Goal: Contribute content: Contribute content

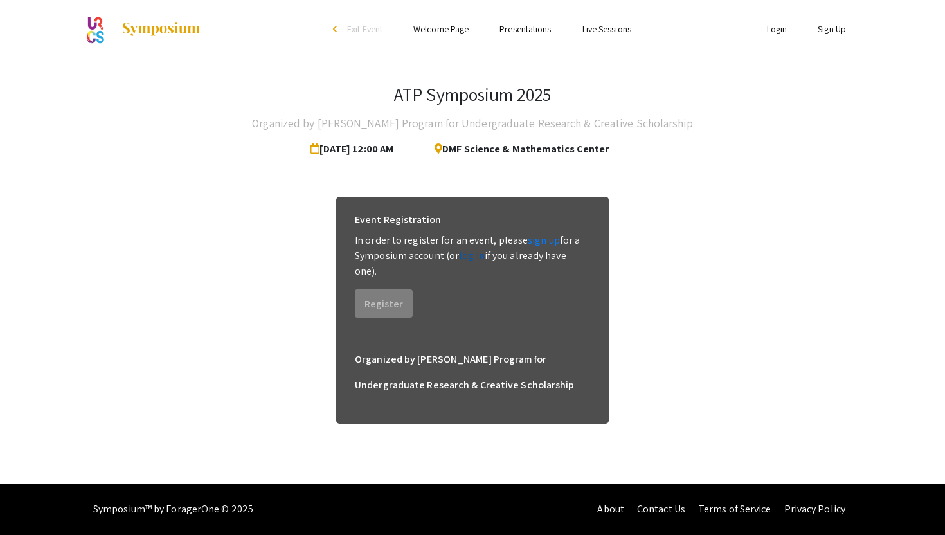
click at [471, 258] on link "log in" at bounding box center [472, 256] width 26 height 14
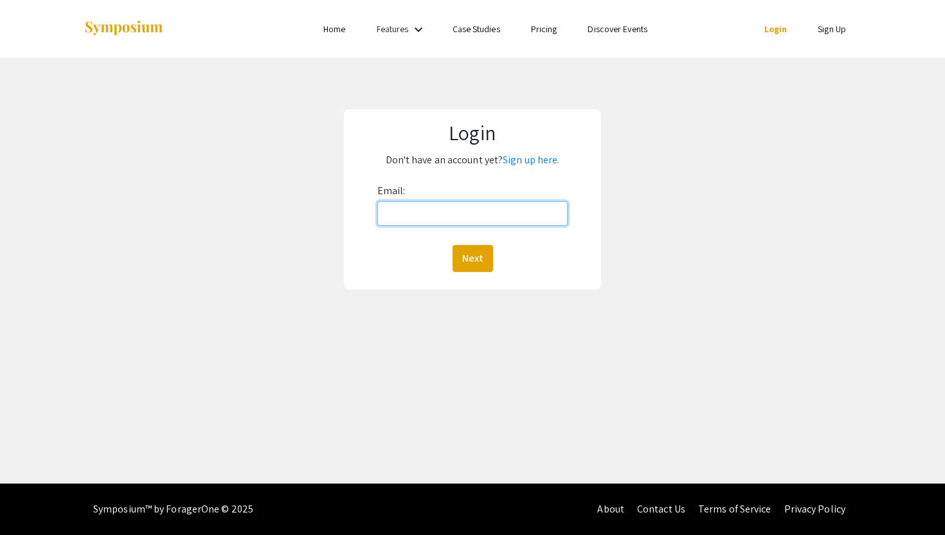
click at [456, 205] on input "Email:" at bounding box center [473, 213] width 191 height 24
click at [493, 217] on input "[EMAIL_ADDRESS][DOMAIN_NAME]" at bounding box center [473, 213] width 191 height 24
type input "[EMAIL_ADDRESS][DOMAIN_NAME]"
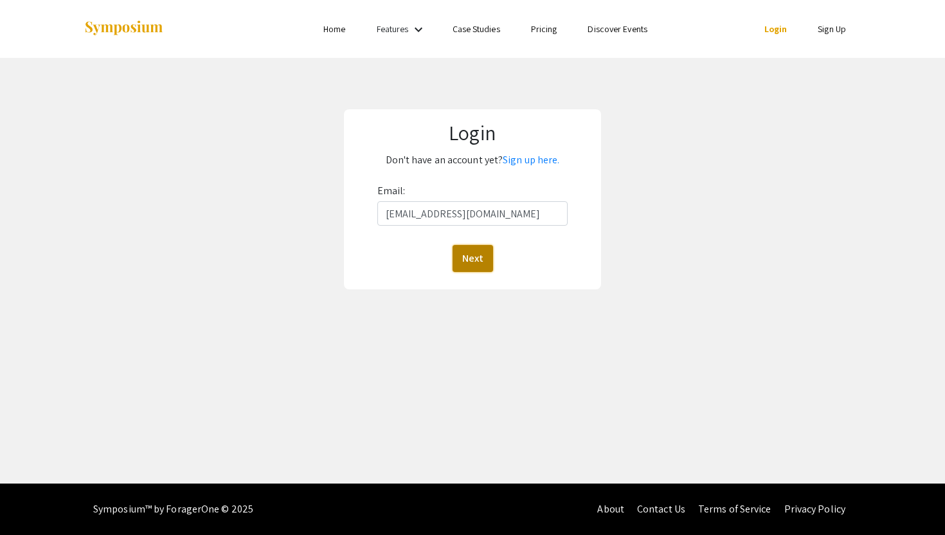
click at [477, 262] on button "Next" at bounding box center [473, 258] width 41 height 27
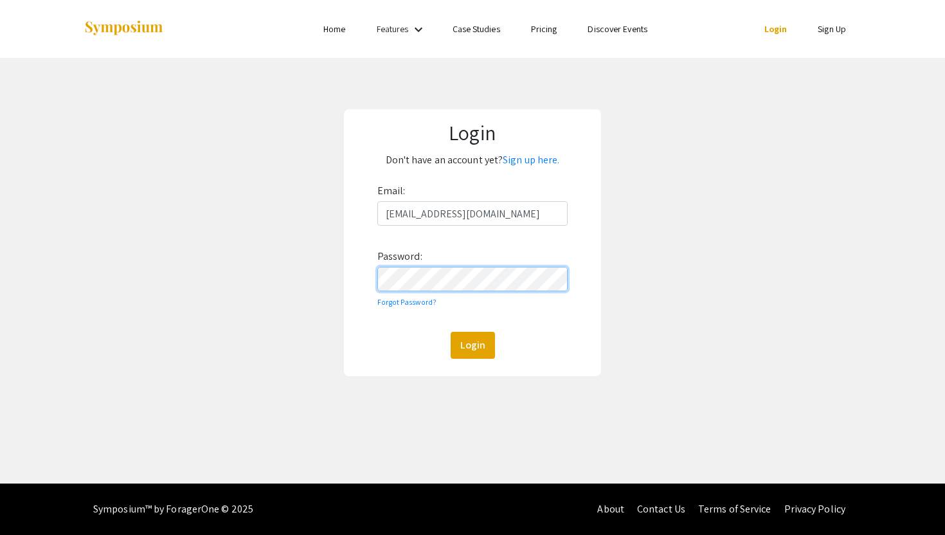
click at [451, 332] on button "Login" at bounding box center [473, 345] width 44 height 27
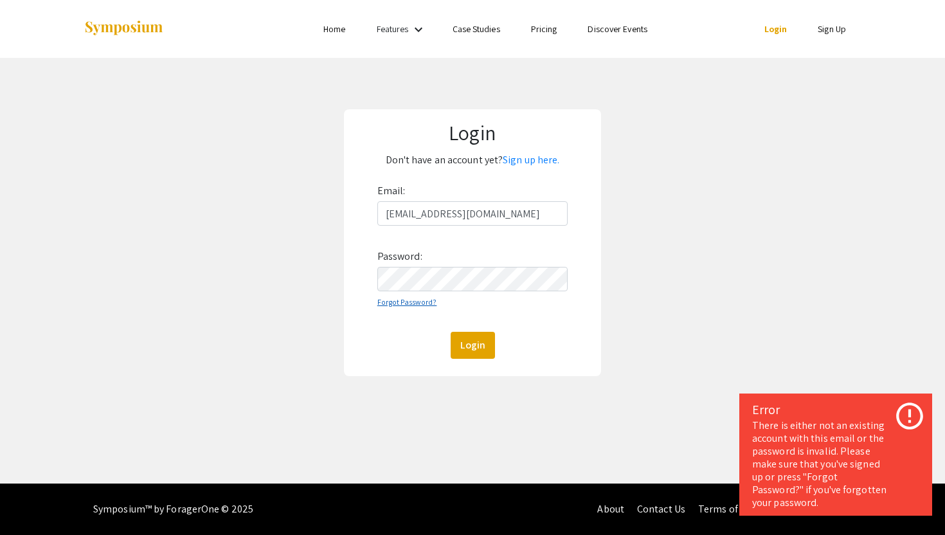
click at [407, 299] on link "Forgot Password?" at bounding box center [408, 302] width 60 height 10
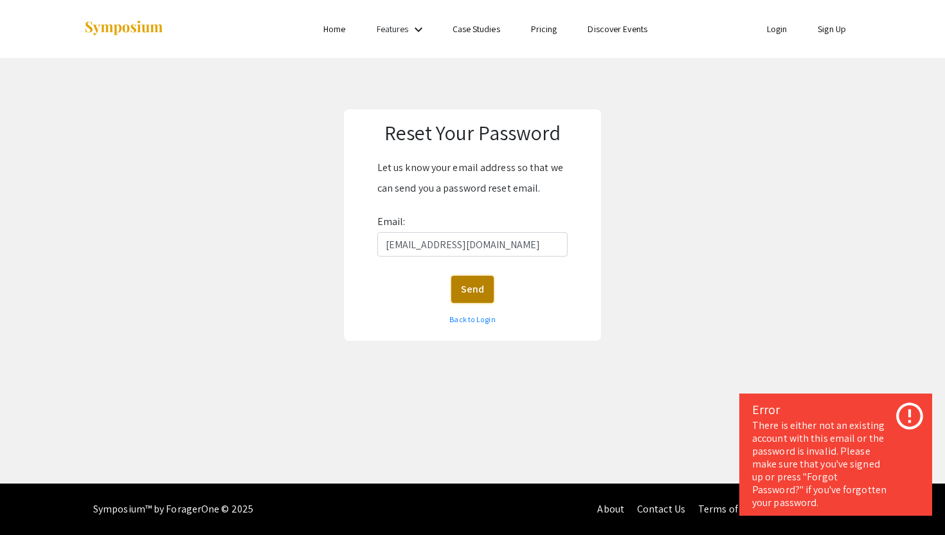
click at [469, 298] on button "Send" at bounding box center [472, 289] width 42 height 27
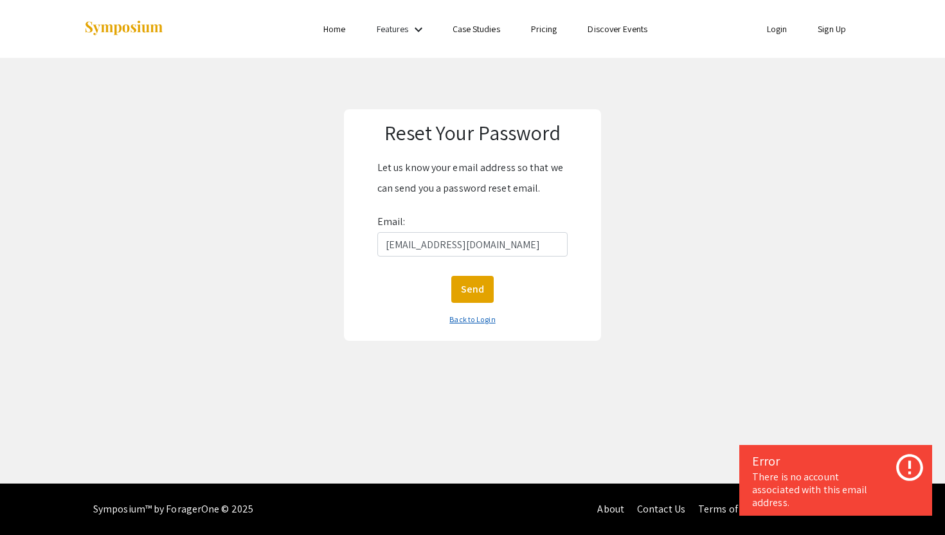
click at [476, 316] on link "Back to Login" at bounding box center [473, 319] width 46 height 10
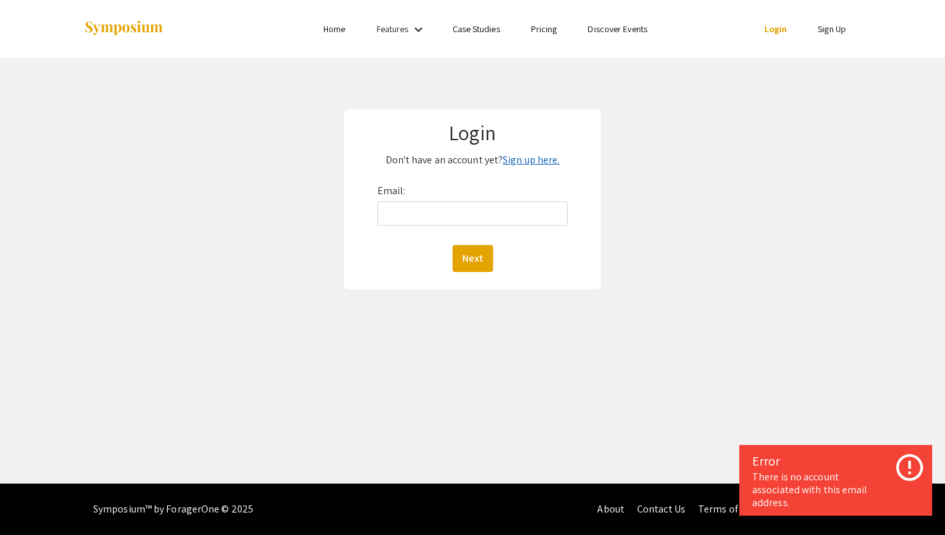
click at [517, 160] on link "Sign up here." at bounding box center [531, 160] width 57 height 14
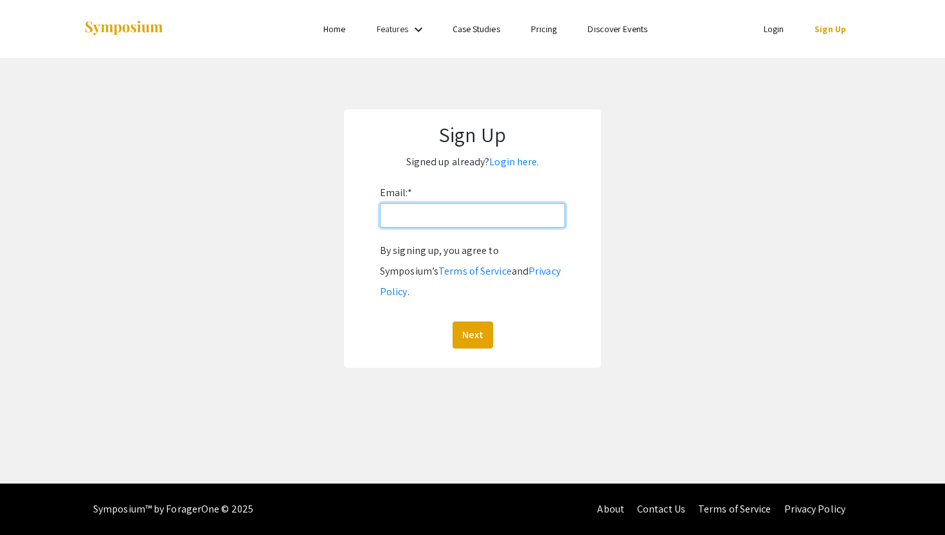
click at [466, 217] on input "Email: *" at bounding box center [472, 215] width 185 height 24
click at [496, 216] on input "[EMAIL_ADDRESS][DOMAIN_NAME]" at bounding box center [472, 215] width 185 height 24
type input "[EMAIL_ADDRESS][DOMAIN_NAME]"
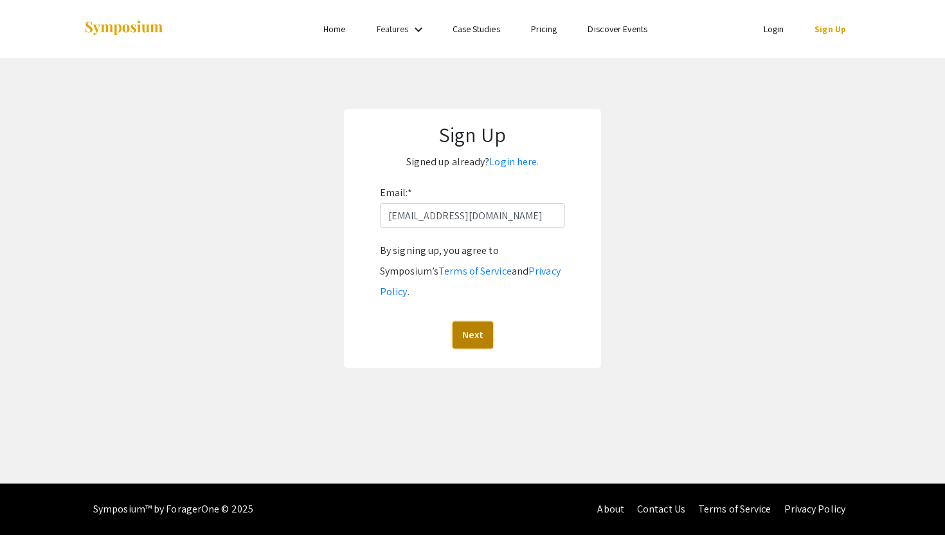
click at [484, 322] on button "Next" at bounding box center [473, 335] width 41 height 27
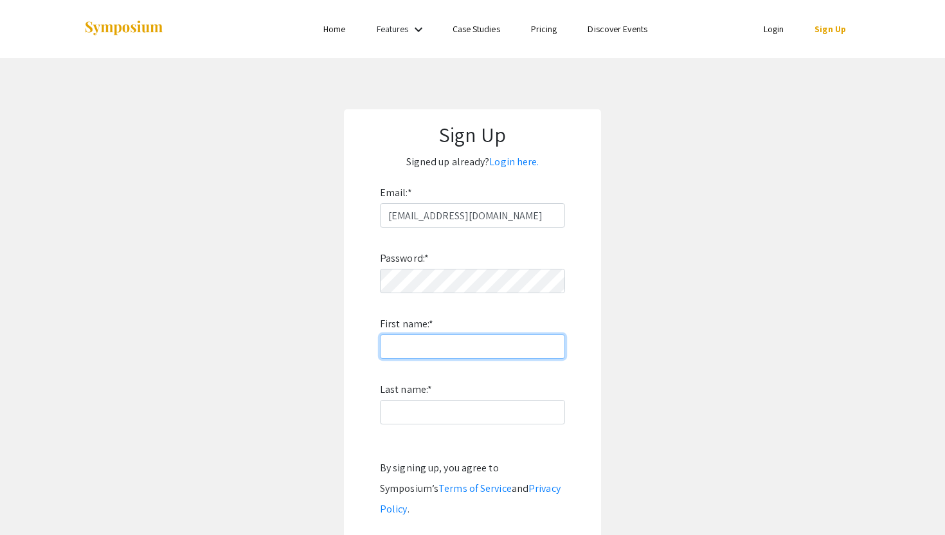
click at [426, 343] on input "First name: *" at bounding box center [472, 346] width 185 height 24
type input "[PERSON_NAME]"
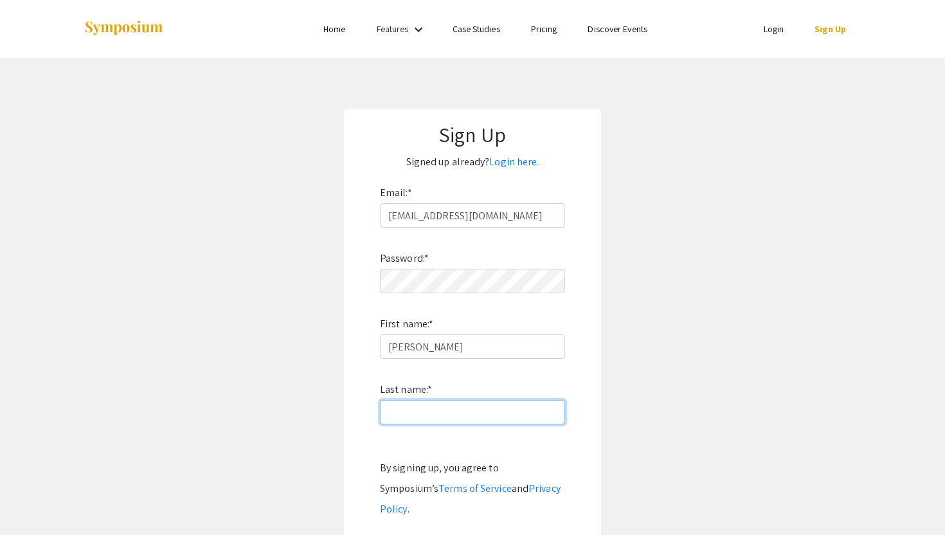
click at [405, 405] on input "Last name: *" at bounding box center [472, 412] width 185 height 24
type input "[PERSON_NAME]"
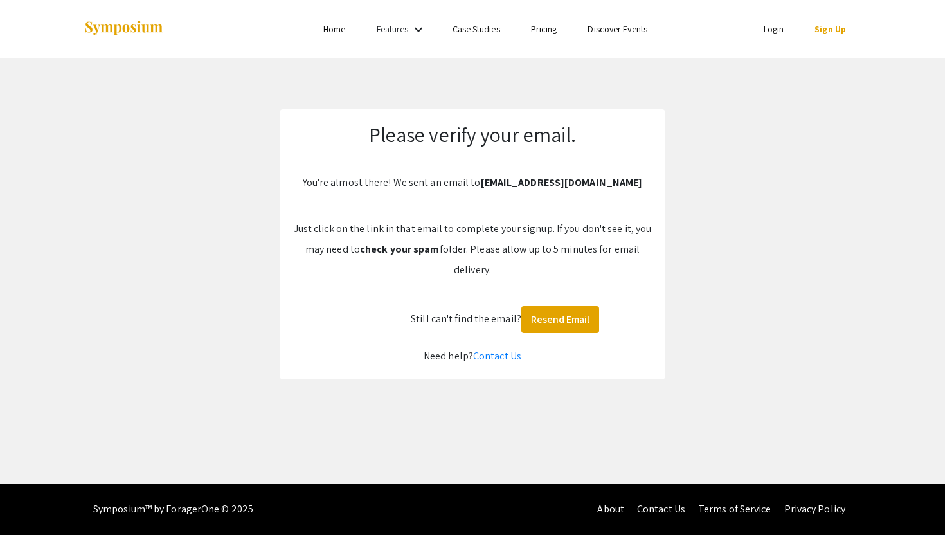
click at [767, 32] on link "Login" at bounding box center [774, 29] width 21 height 12
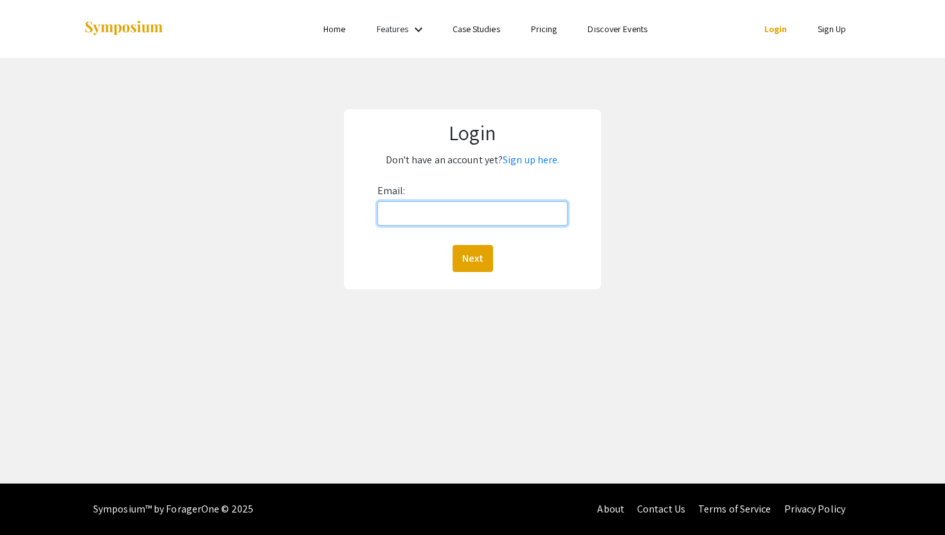
click at [518, 212] on input "Email:" at bounding box center [473, 213] width 191 height 24
click at [492, 214] on input "[EMAIL_ADDRESS][DOMAIN_NAME]" at bounding box center [473, 213] width 191 height 24
type input "[EMAIL_ADDRESS][DOMAIN_NAME]"
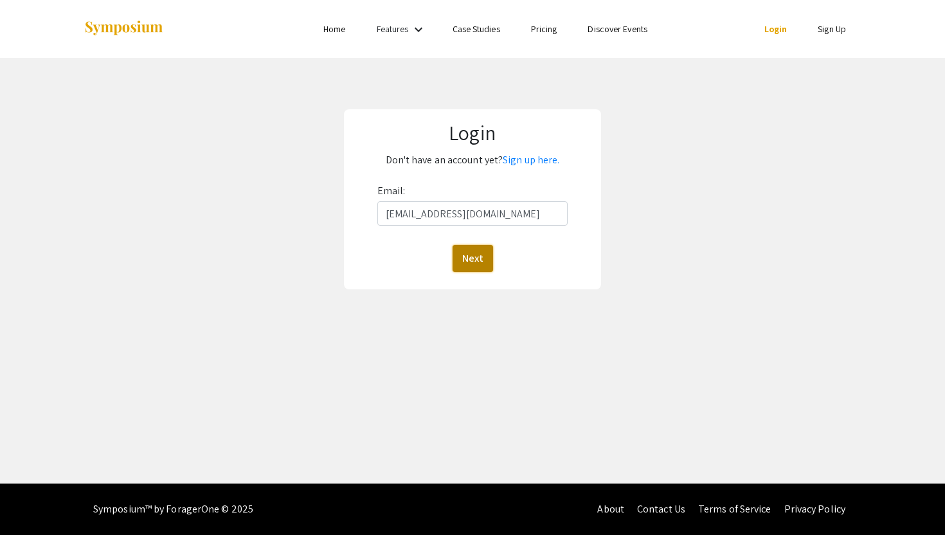
click at [475, 249] on button "Next" at bounding box center [473, 258] width 41 height 27
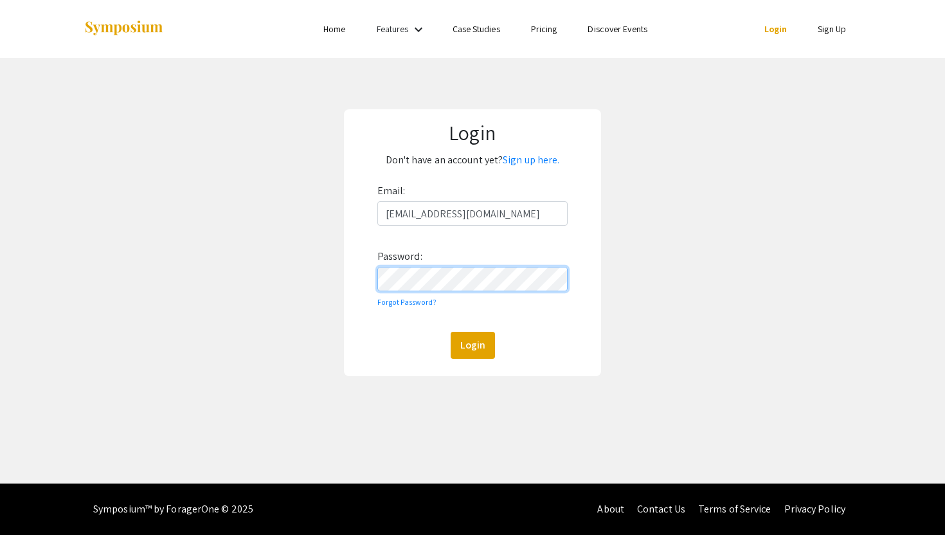
click at [451, 332] on button "Login" at bounding box center [473, 345] width 44 height 27
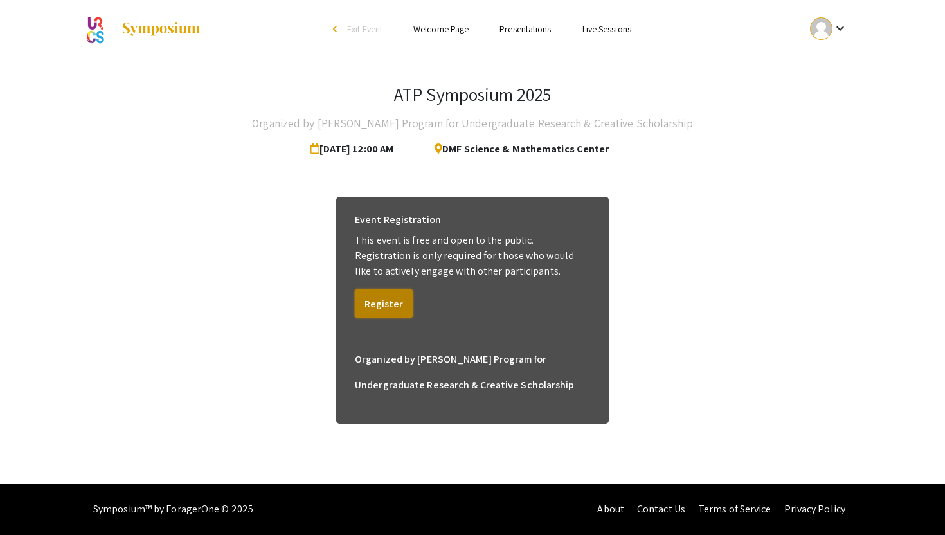
click at [394, 295] on button "Register" at bounding box center [384, 303] width 58 height 28
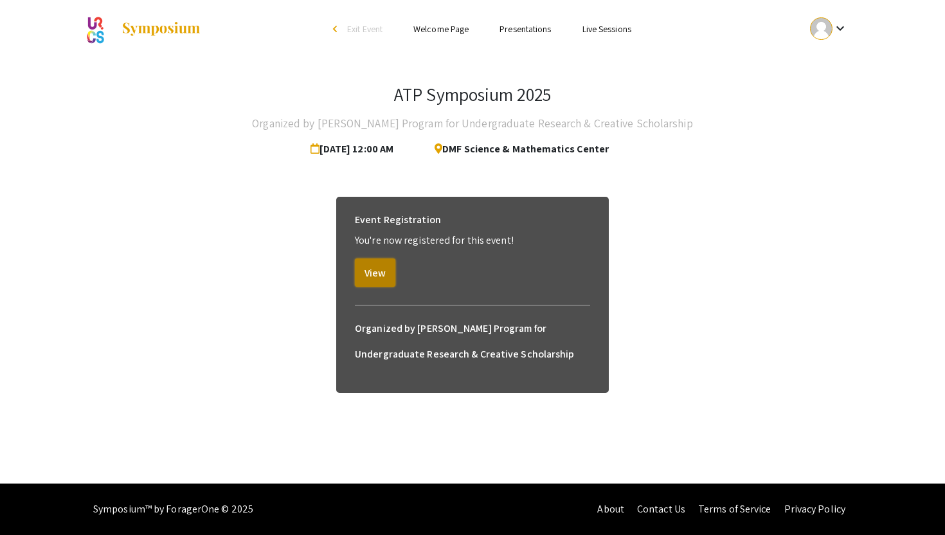
click at [381, 280] on button "View" at bounding box center [375, 273] width 41 height 28
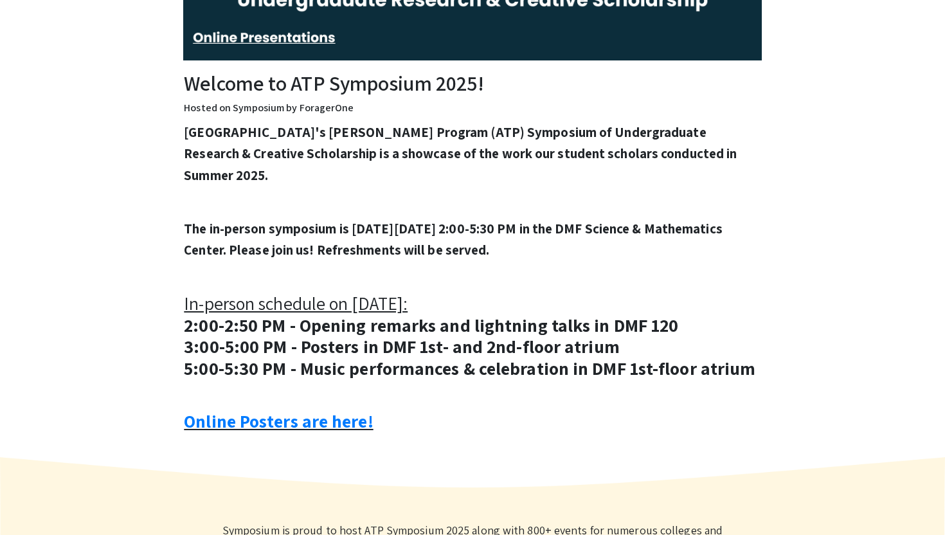
scroll to position [512, 0]
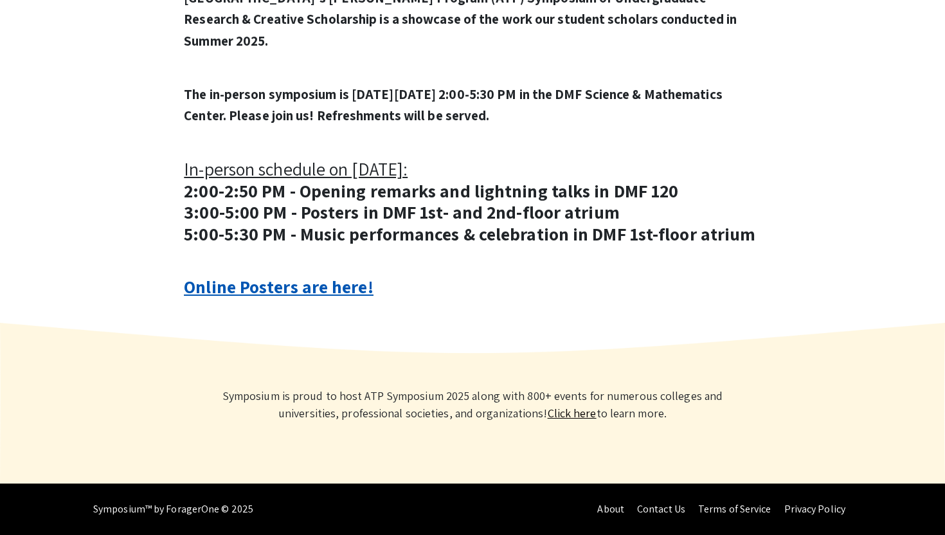
click at [349, 284] on link "Online Posters are here!" at bounding box center [278, 287] width 189 height 24
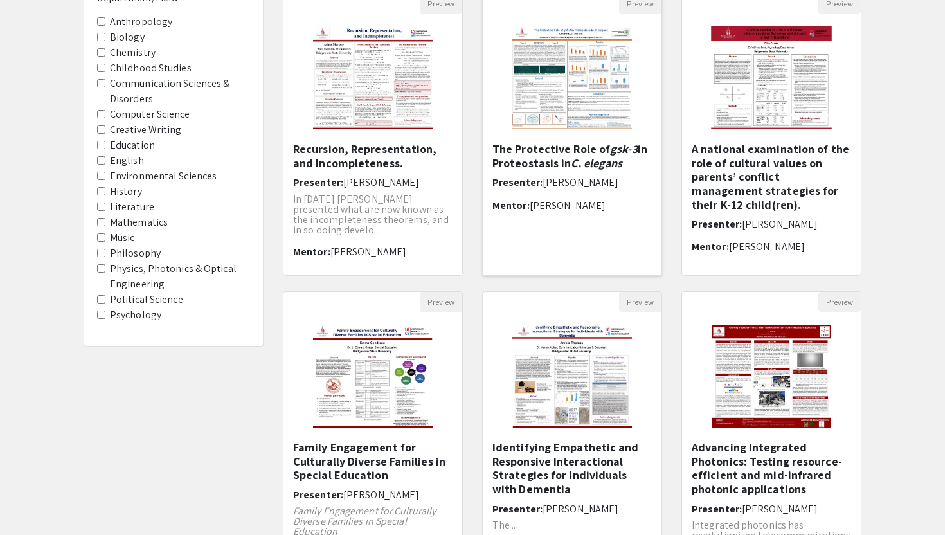
scroll to position [271, 0]
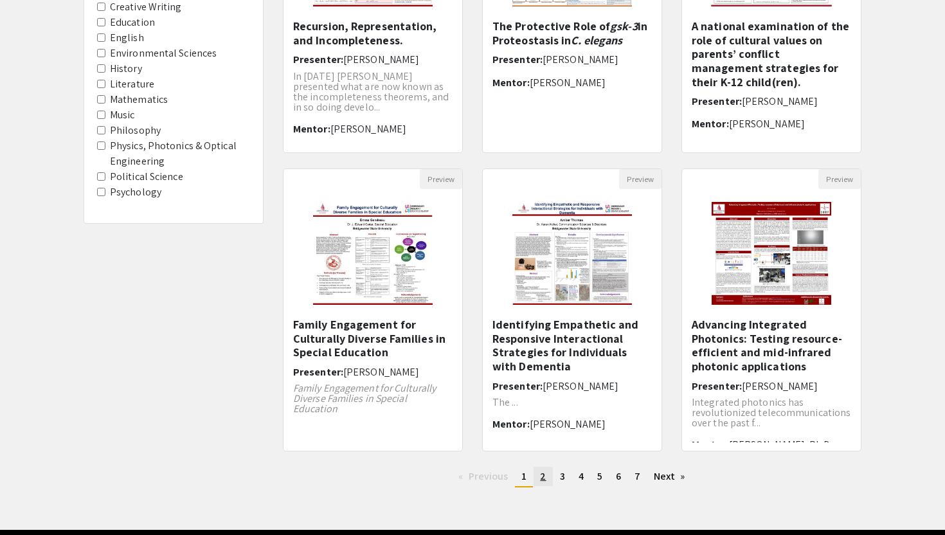
click at [548, 475] on link "page 2" at bounding box center [543, 476] width 19 height 19
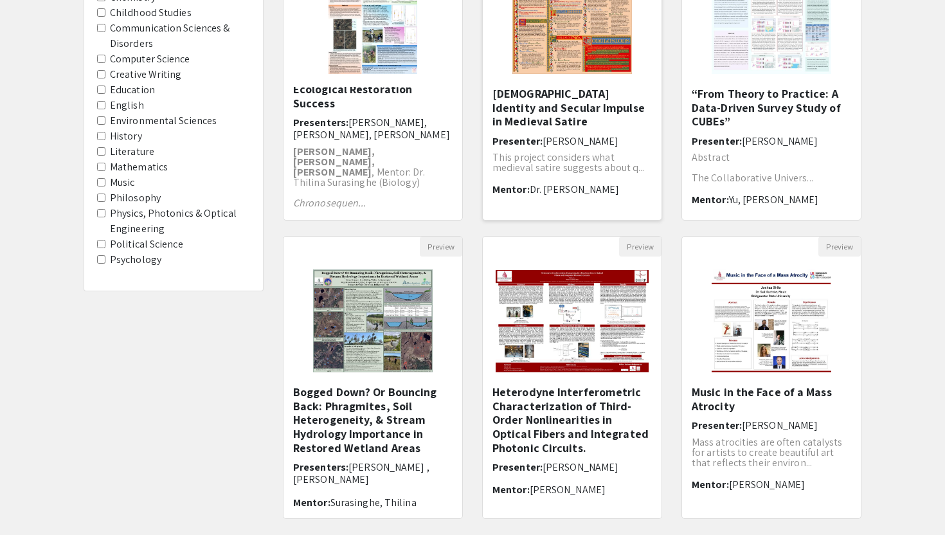
scroll to position [318, 0]
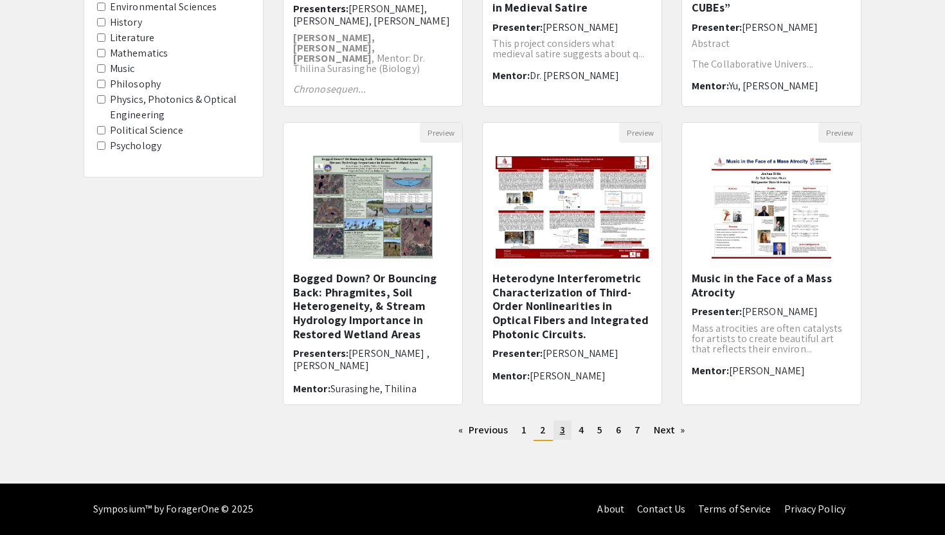
click at [567, 436] on link "page 3" at bounding box center [563, 430] width 18 height 19
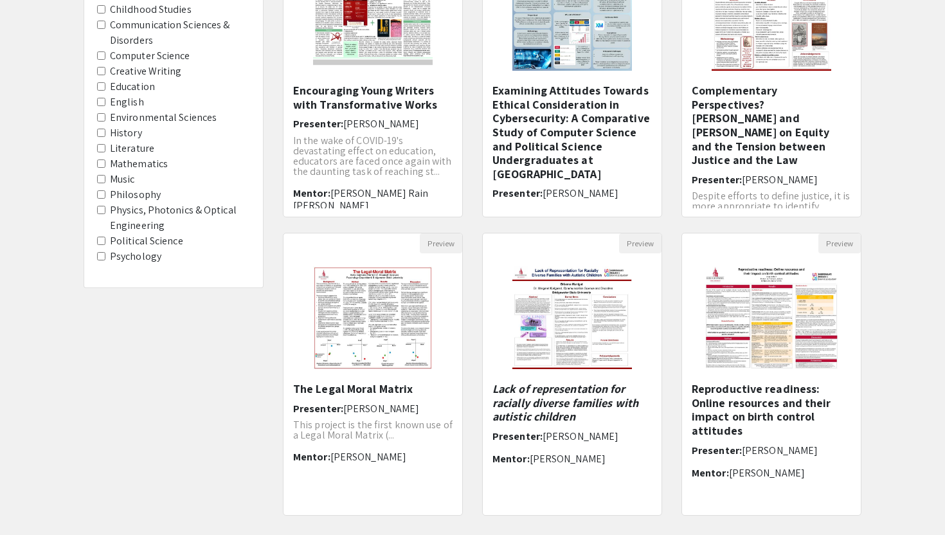
scroll to position [318, 0]
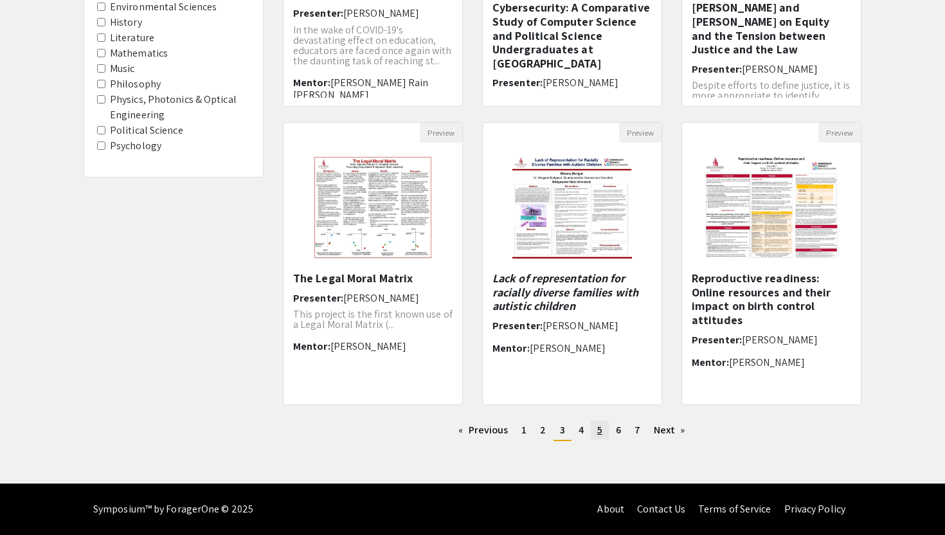
click at [597, 432] on span "5" at bounding box center [599, 430] width 5 height 14
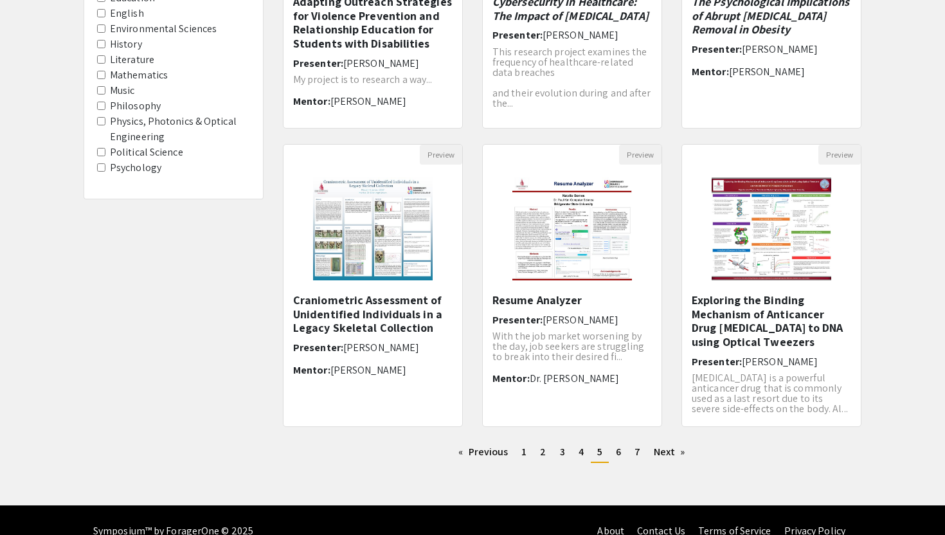
scroll to position [318, 0]
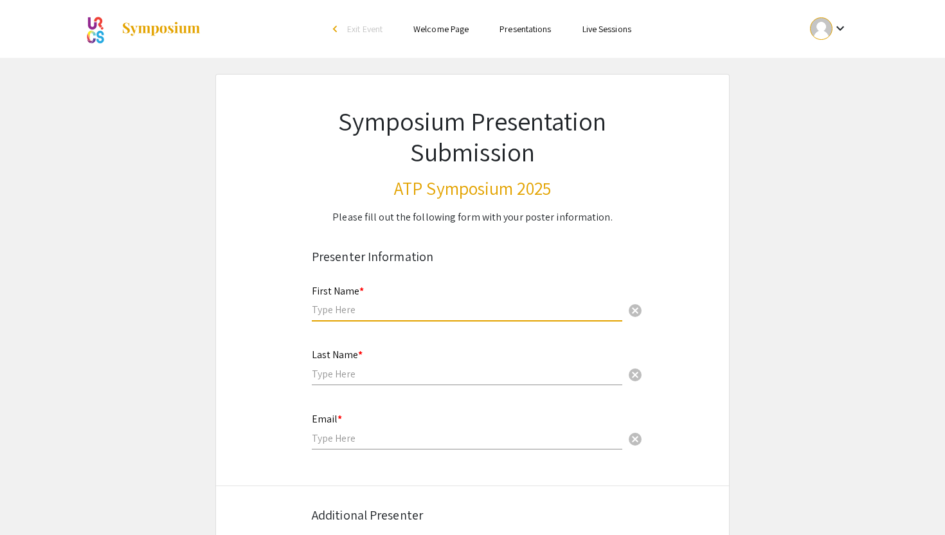
click at [381, 304] on input "text" at bounding box center [467, 310] width 311 height 14
type input "[PERSON_NAME]"
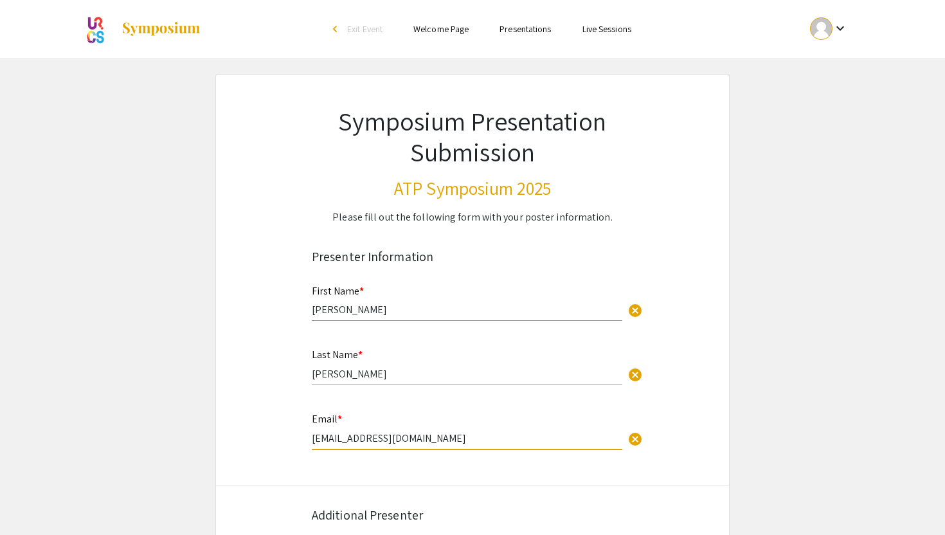
click at [419, 438] on input "[EMAIL_ADDRESS][DOMAIN_NAME]" at bounding box center [467, 439] width 311 height 14
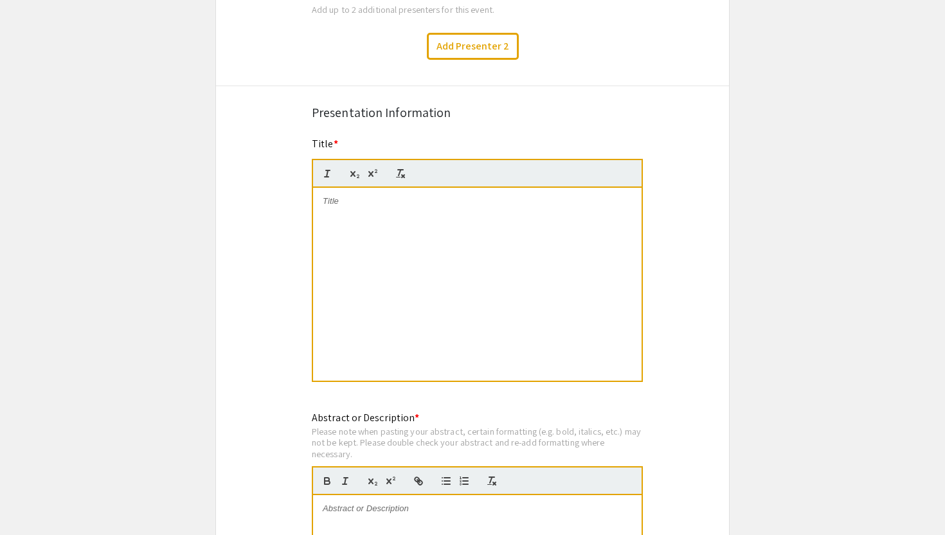
scroll to position [542, 0]
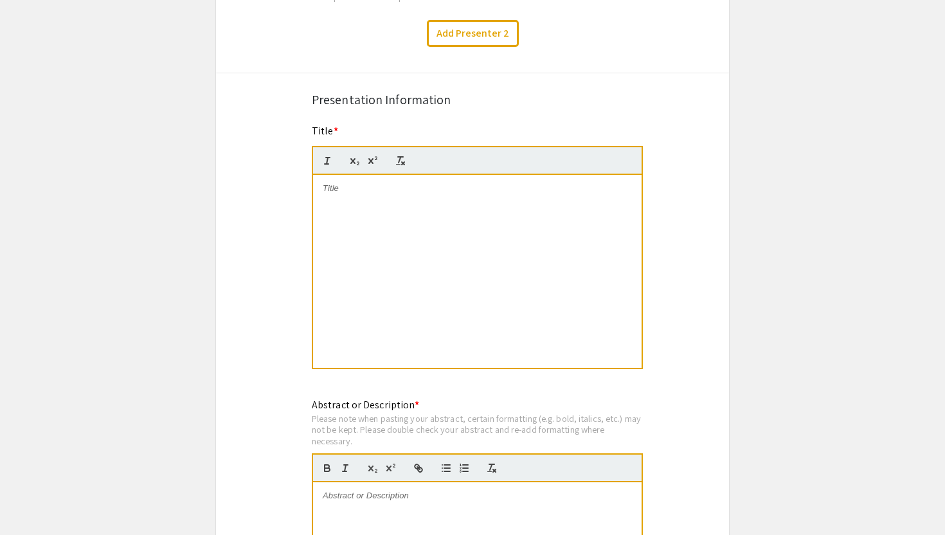
type input "[EMAIL_ADDRESS][DOMAIN_NAME]"
click at [556, 248] on div at bounding box center [477, 271] width 329 height 193
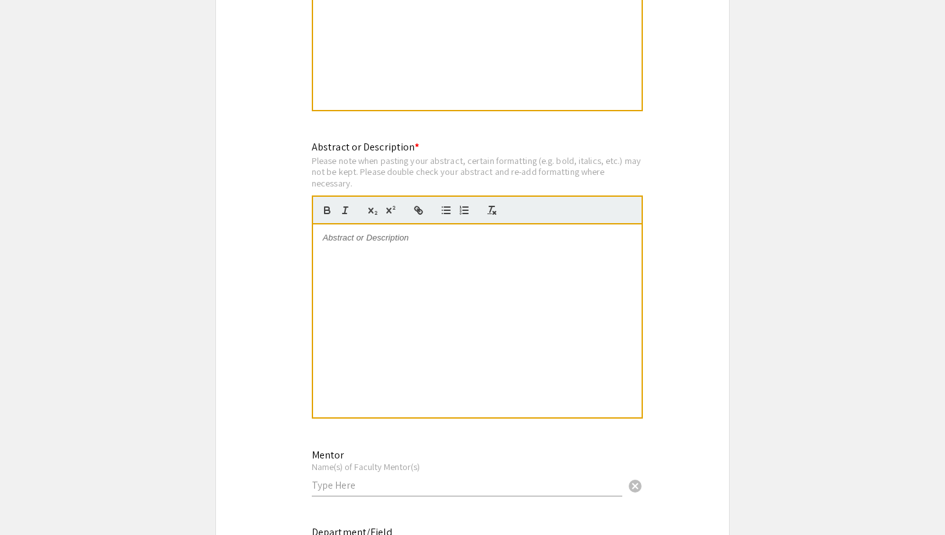
scroll to position [788, 0]
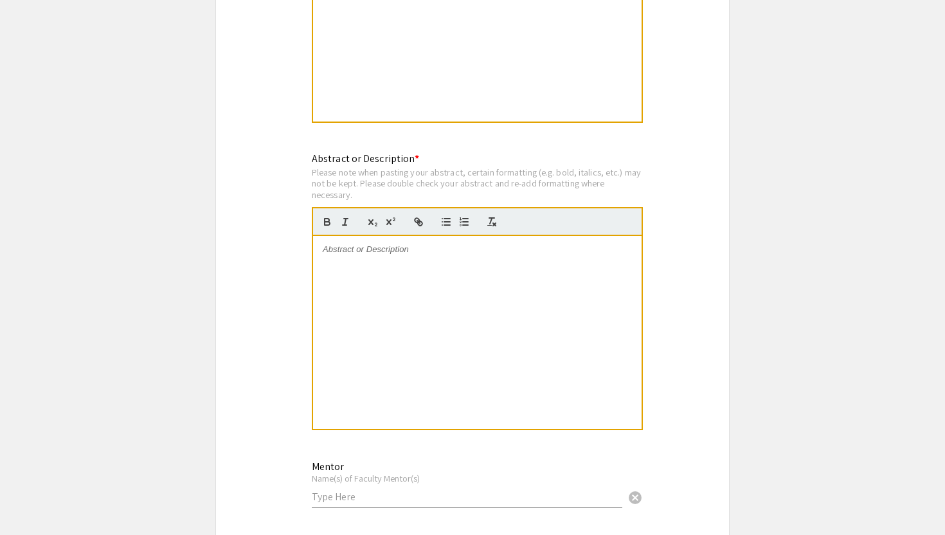
click at [390, 302] on div at bounding box center [477, 332] width 329 height 193
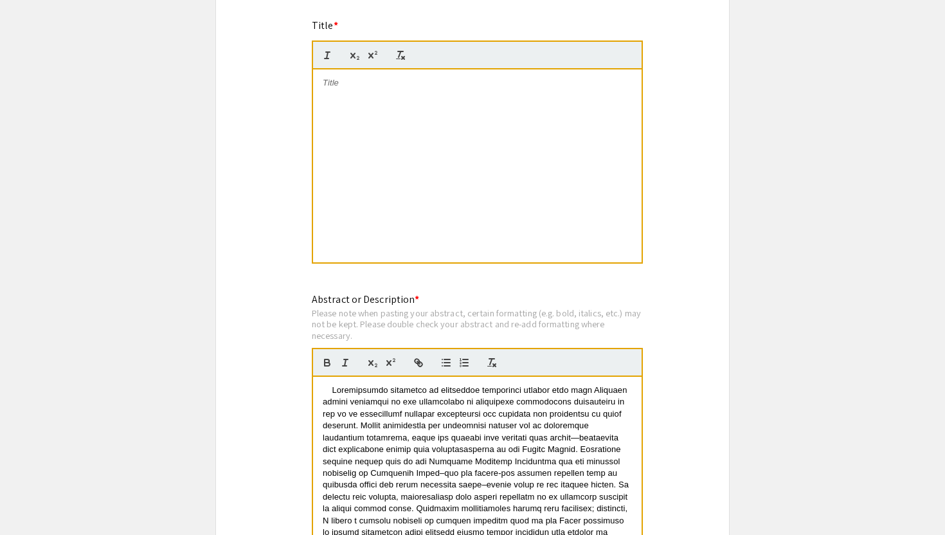
scroll to position [713, 0]
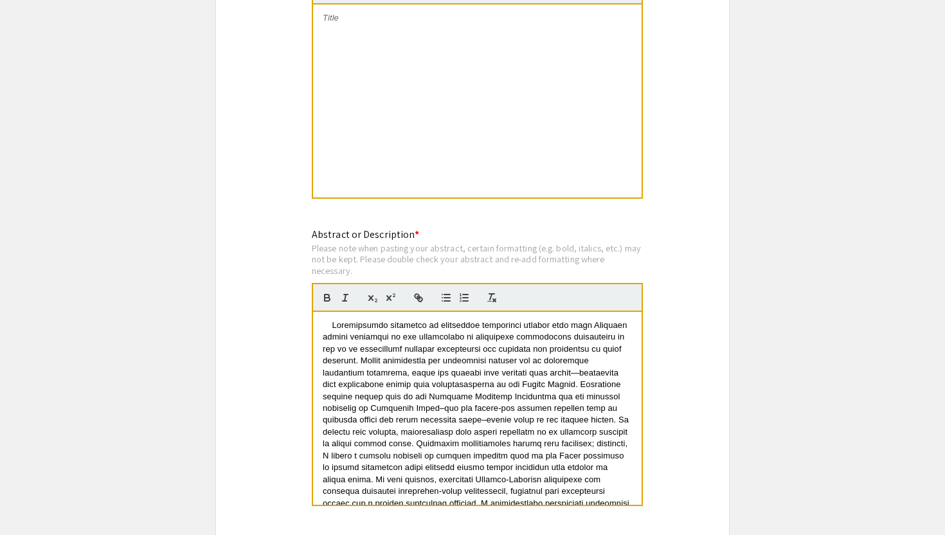
click at [333, 327] on span at bounding box center [477, 437] width 309 height 235
click at [429, 119] on div at bounding box center [477, 101] width 329 height 193
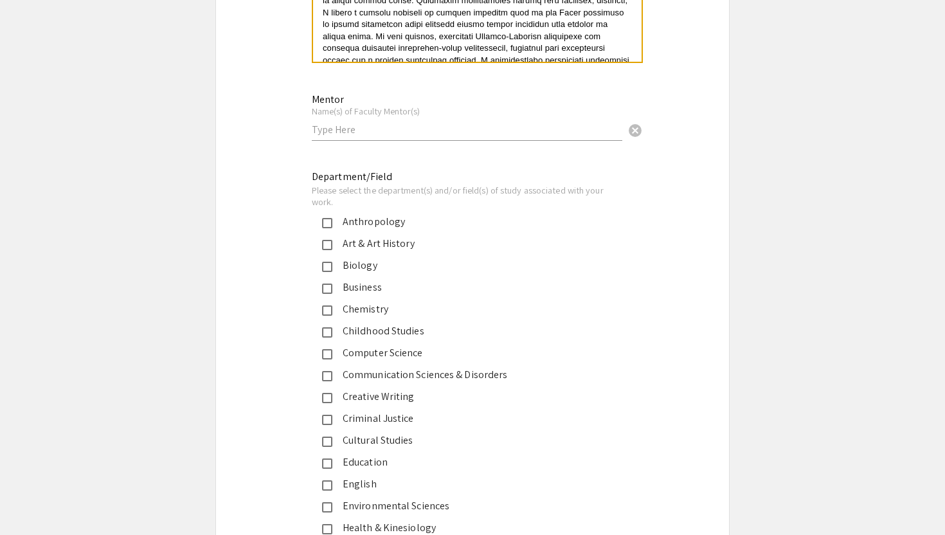
scroll to position [1221, 0]
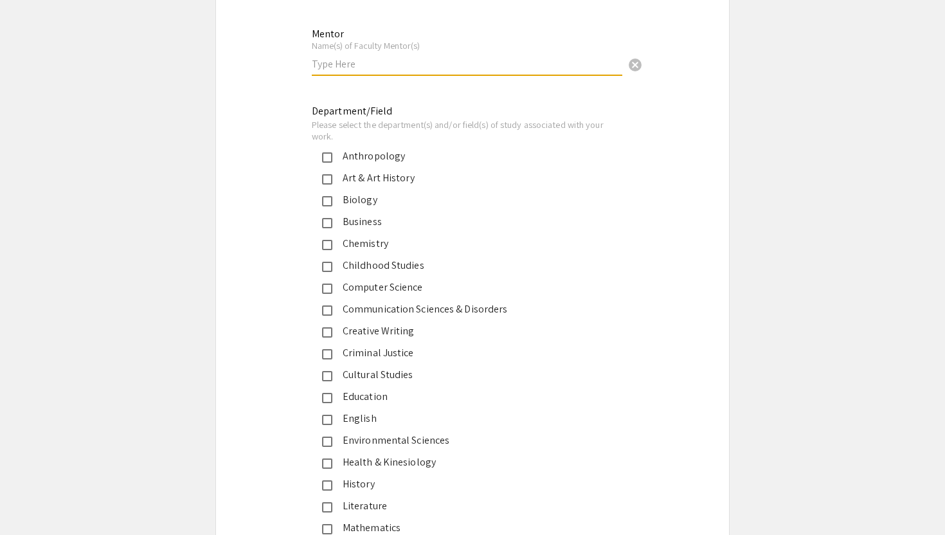
click at [398, 67] on input "text" at bounding box center [467, 64] width 311 height 14
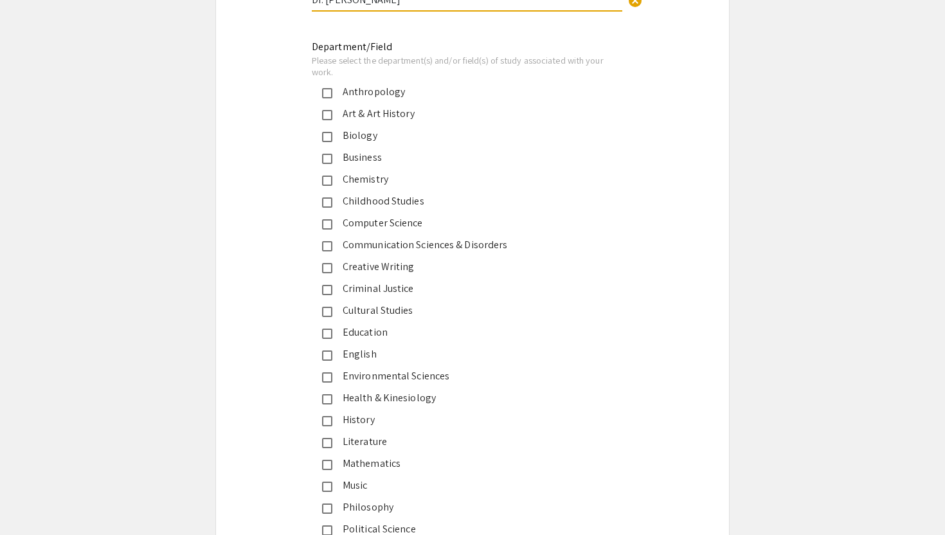
scroll to position [1450, 0]
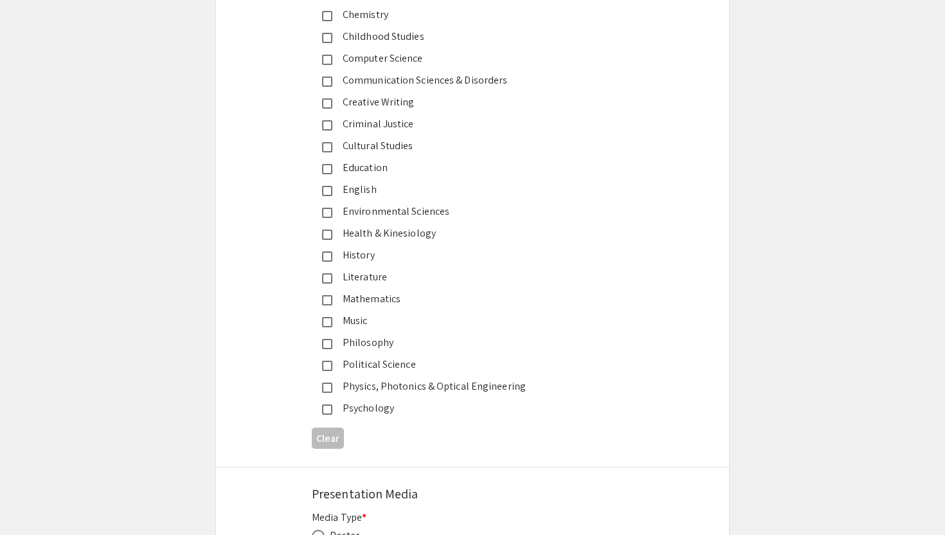
type input "Dr. [PERSON_NAME]"
click at [394, 368] on div "Political Science" at bounding box center [468, 364] width 270 height 15
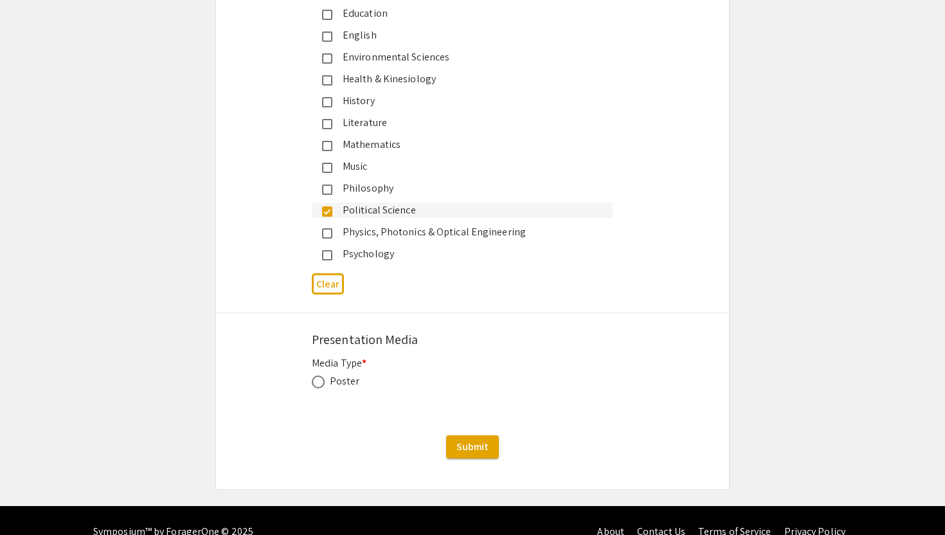
scroll to position [1629, 0]
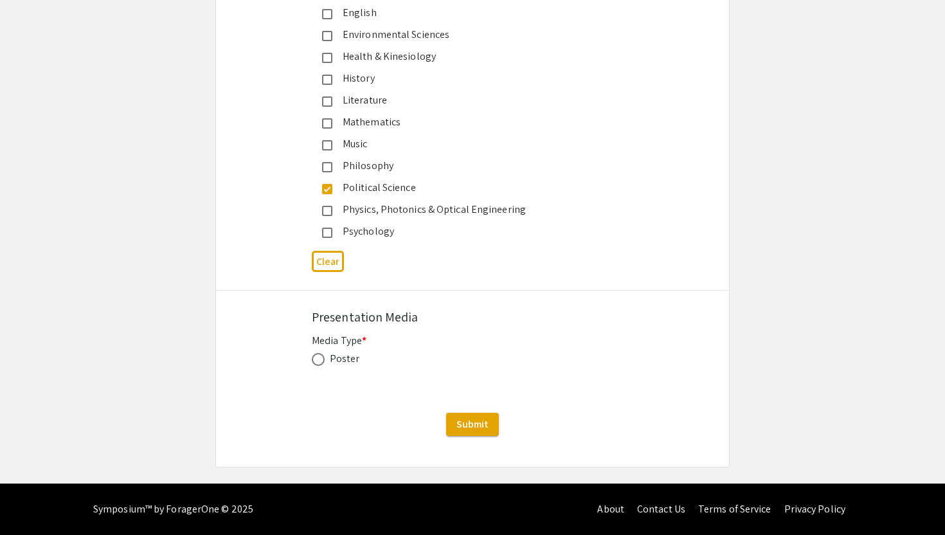
click at [351, 363] on div "Poster" at bounding box center [345, 358] width 30 height 15
click at [313, 355] on span at bounding box center [318, 359] width 13 height 13
click at [313, 355] on input "radio" at bounding box center [318, 359] width 13 height 13
radio input "true"
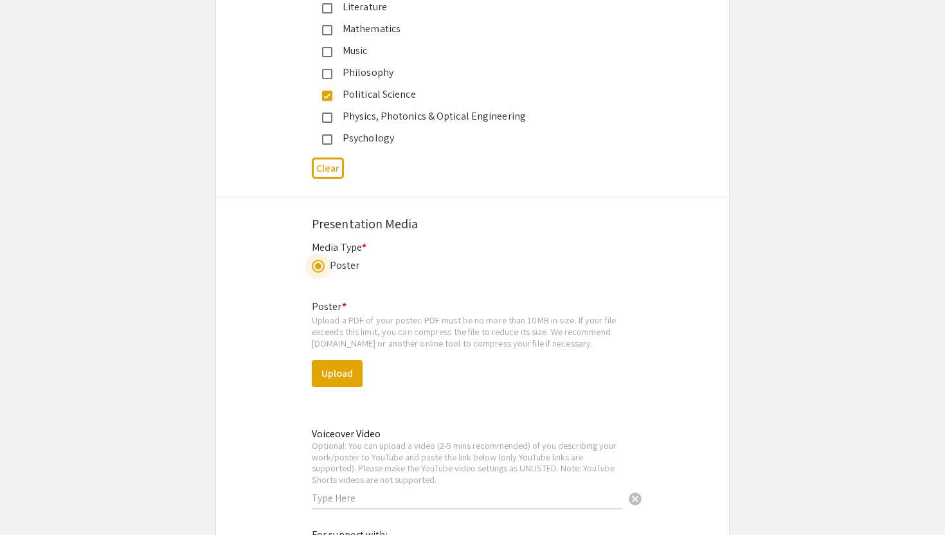
scroll to position [1870, 0]
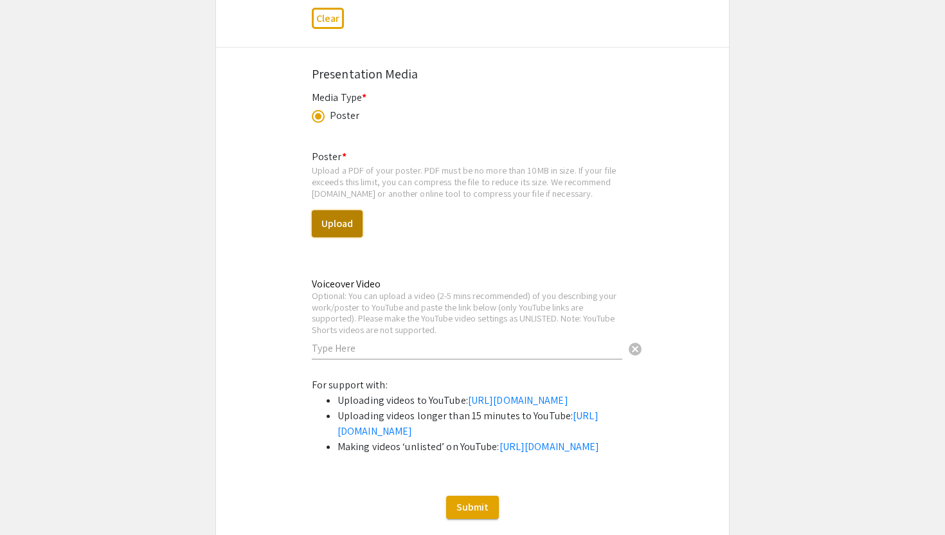
click at [345, 227] on button "Upload" at bounding box center [337, 223] width 51 height 27
click at [340, 226] on button "Upload" at bounding box center [337, 223] width 51 height 27
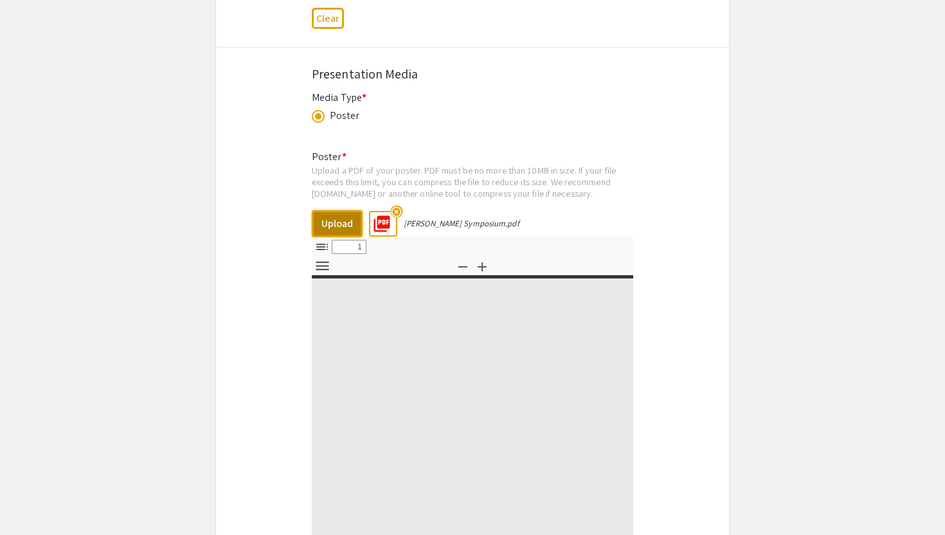
select select "custom"
type input "0"
select select "custom"
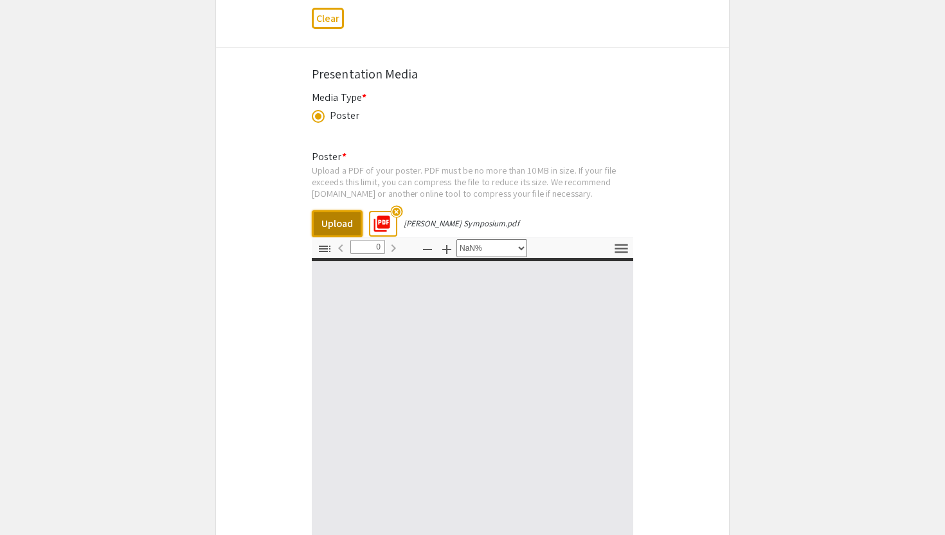
type input "1"
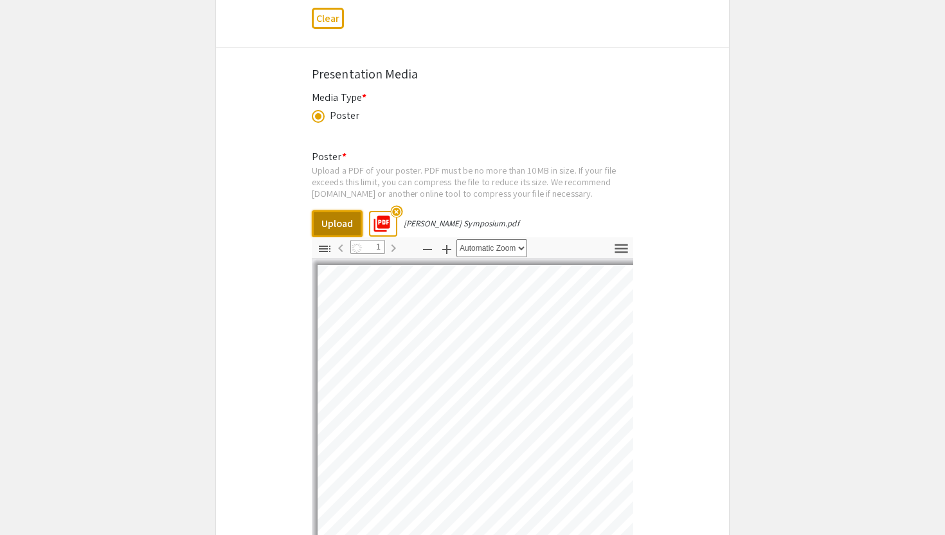
select select "auto"
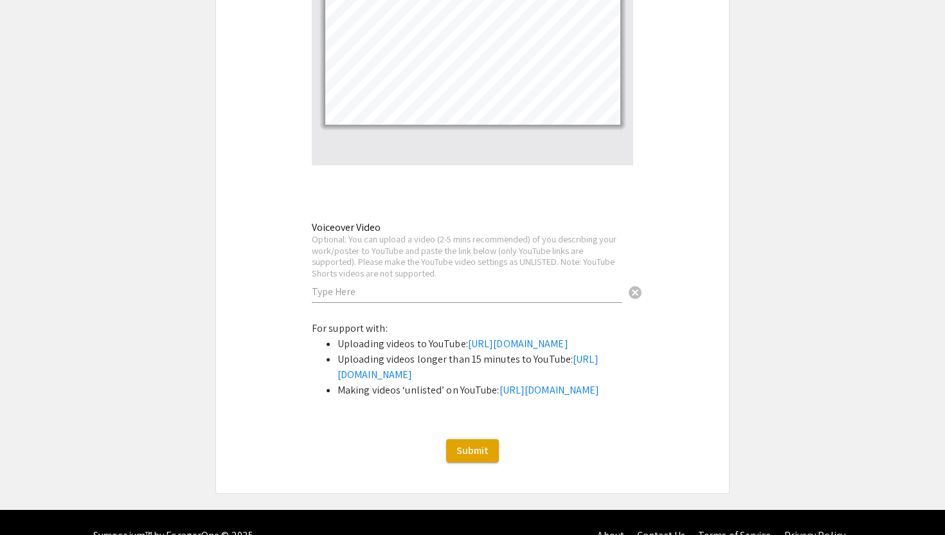
scroll to position [2281, 0]
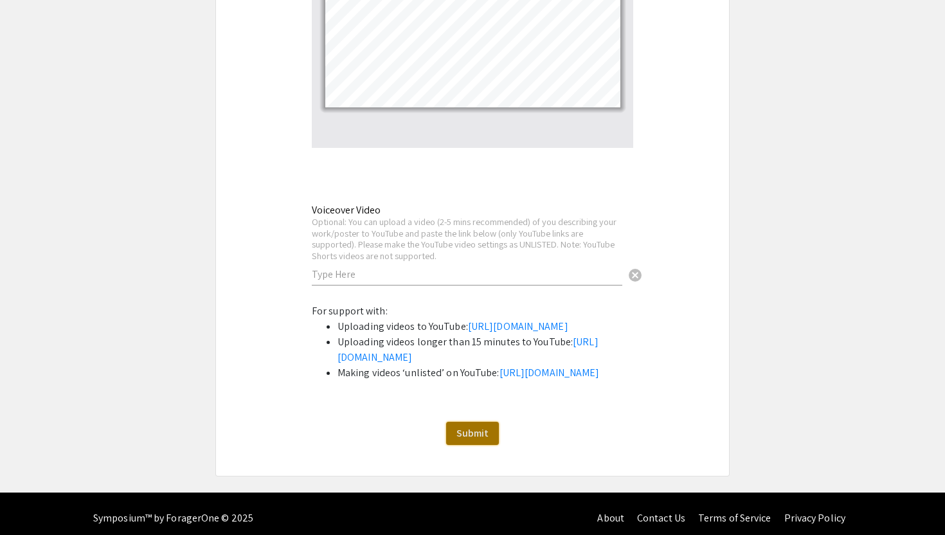
click at [486, 440] on span "Submit" at bounding box center [473, 433] width 32 height 14
